Goal: Navigation & Orientation: Understand site structure

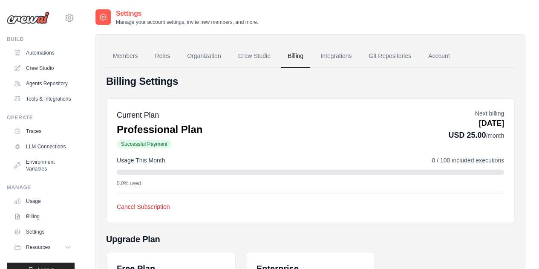
click at [89, 138] on div "Settings Manage your account settings, invite new members, and more. Members Ro…" at bounding box center [311, 230] width 458 height 442
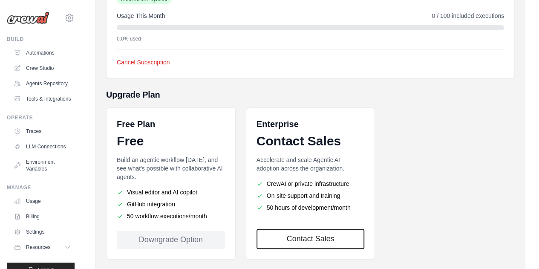
scroll to position [188, 0]
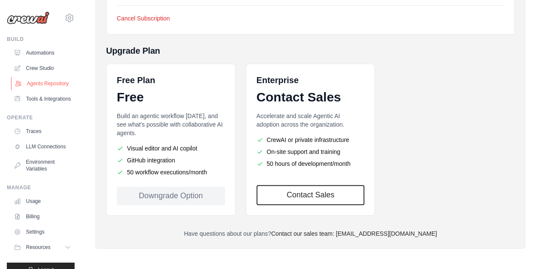
click at [37, 87] on link "Agents Repository" at bounding box center [43, 84] width 64 height 14
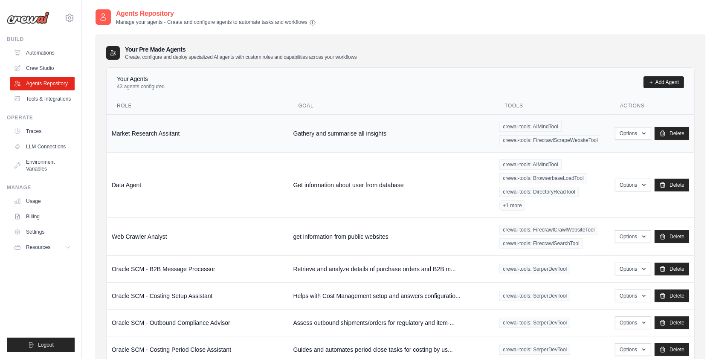
drag, startPoint x: 541, startPoint y: 0, endPoint x: 402, endPoint y: 125, distance: 186.4
click at [402, 125] on td "Gathery and summarise all insights" at bounding box center [391, 133] width 206 height 38
click at [539, 136] on link "Delete" at bounding box center [672, 133] width 35 height 13
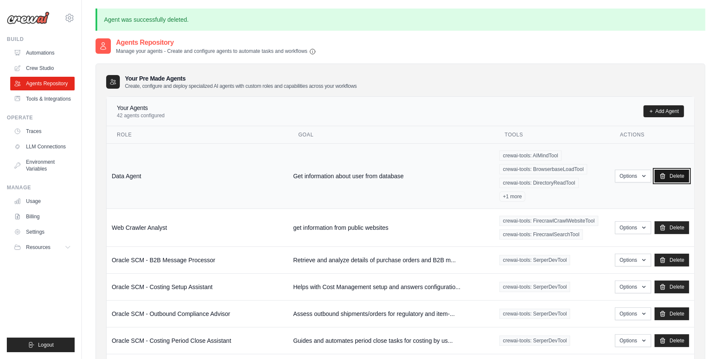
click at [673, 170] on link "Delete" at bounding box center [672, 176] width 35 height 13
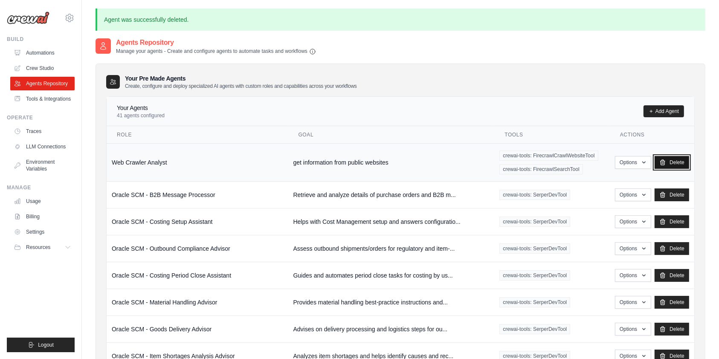
click at [677, 160] on link "Delete" at bounding box center [672, 162] width 35 height 13
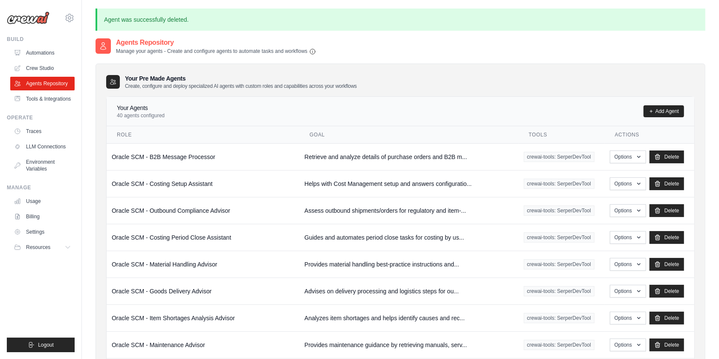
click at [568, 104] on div "Your Agents 40 agents configured Add Agent" at bounding box center [400, 111] width 567 height 15
click at [388, 48] on div "Agents Repository Manage your agents - Create and configure agents to automate …" at bounding box center [401, 46] width 610 height 17
click at [68, 17] on icon at bounding box center [69, 18] width 3 height 3
click at [93, 53] on span "Settings" at bounding box center [106, 53] width 67 height 9
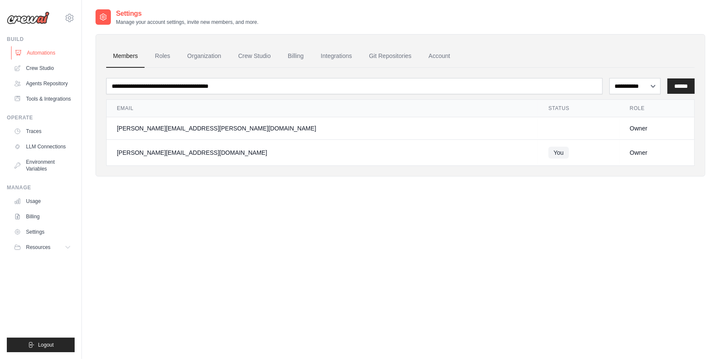
click at [34, 52] on link "Automations" at bounding box center [43, 53] width 64 height 14
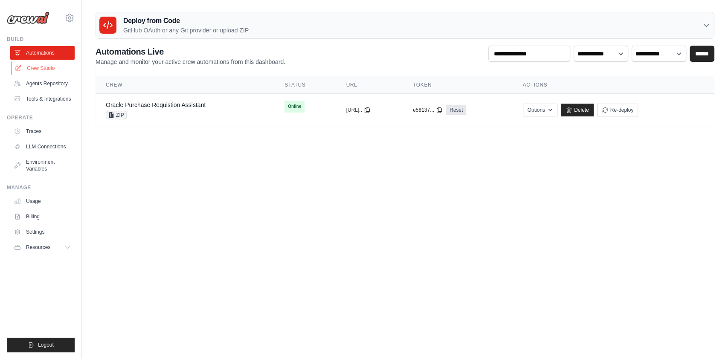
click at [42, 69] on link "Crew Studio" at bounding box center [43, 68] width 64 height 14
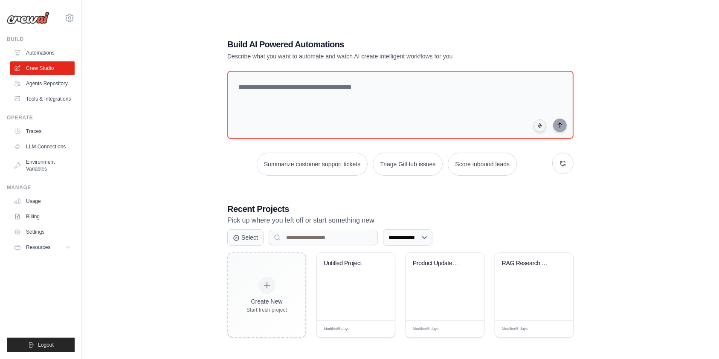
click at [52, 84] on link "Agents Repository" at bounding box center [42, 84] width 64 height 14
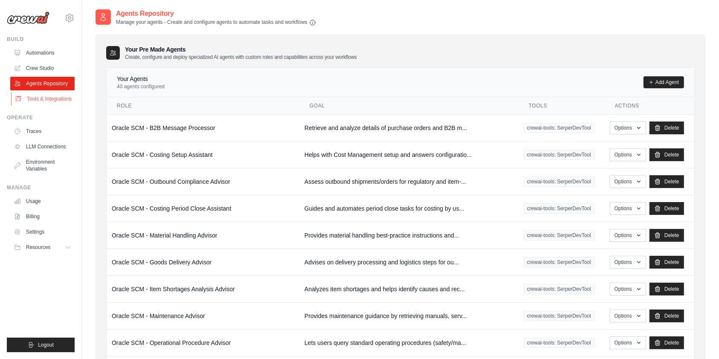
click at [60, 98] on link "Tools & Integrations" at bounding box center [43, 99] width 64 height 14
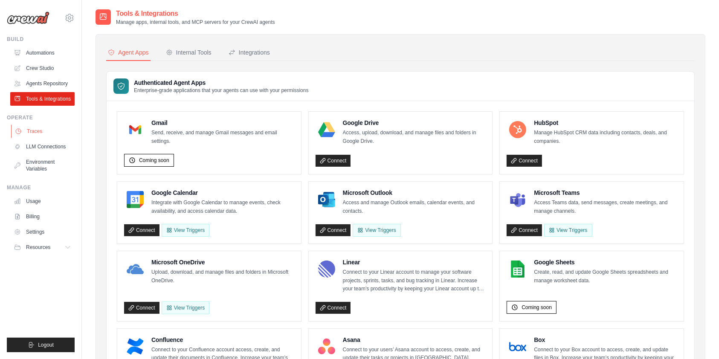
click at [36, 133] on link "Traces" at bounding box center [43, 132] width 64 height 14
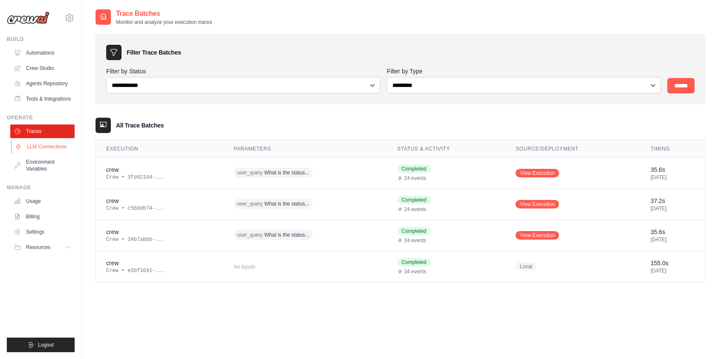
click at [49, 145] on link "LLM Connections" at bounding box center [43, 147] width 64 height 14
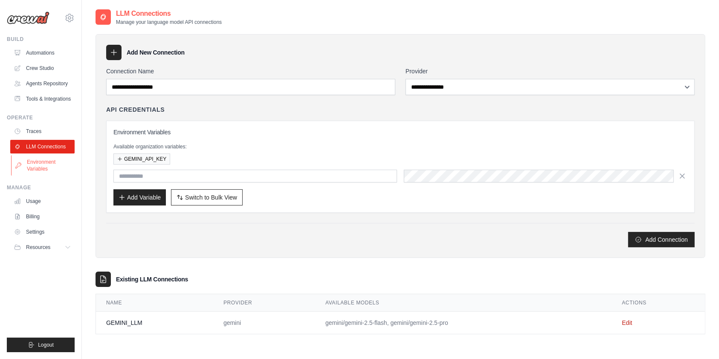
click at [47, 171] on link "Environment Variables" at bounding box center [43, 165] width 64 height 20
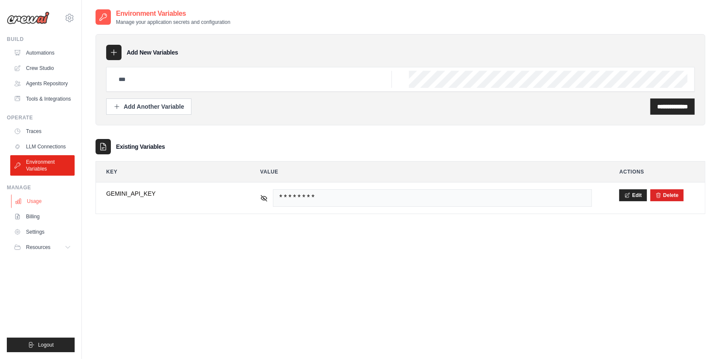
click at [33, 203] on link "Usage" at bounding box center [43, 201] width 64 height 14
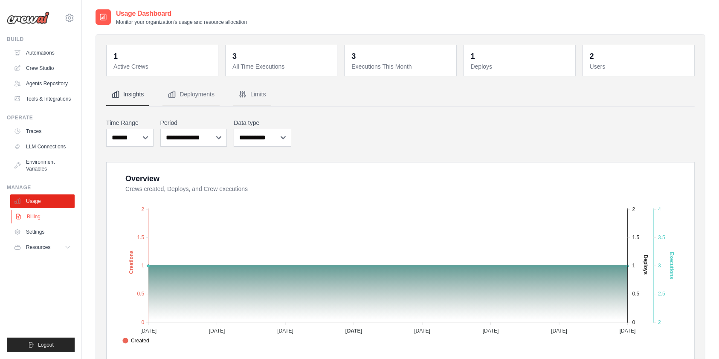
click at [33, 214] on link "Billing" at bounding box center [43, 217] width 64 height 14
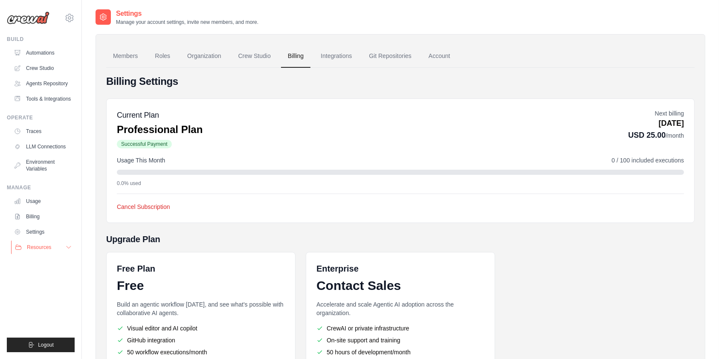
click at [39, 249] on span "Resources" at bounding box center [39, 247] width 24 height 7
click at [41, 50] on link "Automations" at bounding box center [43, 53] width 64 height 14
